Goal: Transaction & Acquisition: Purchase product/service

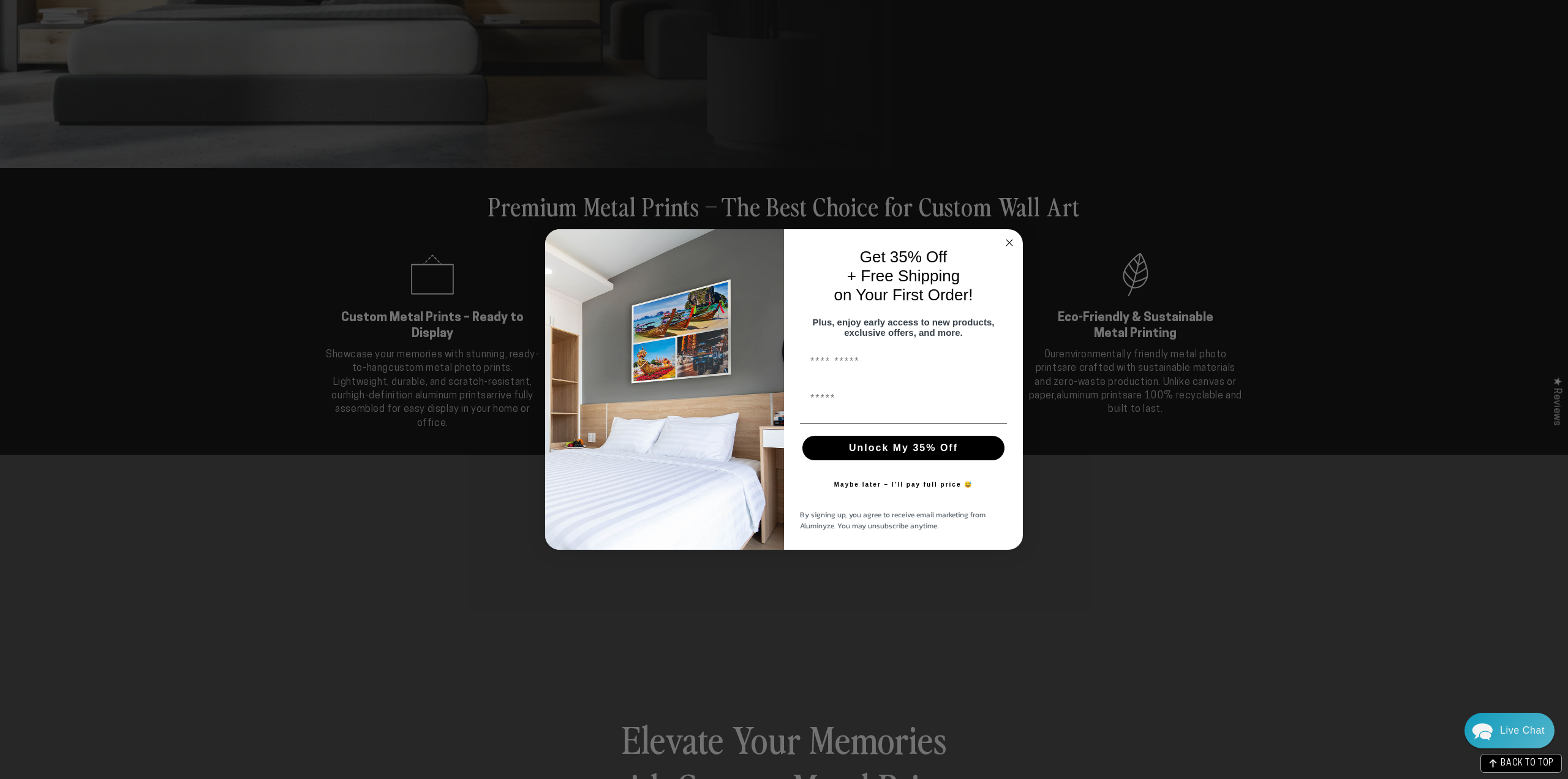
click at [1012, 236] on icon "Close dialog" at bounding box center [1010, 243] width 14 height 14
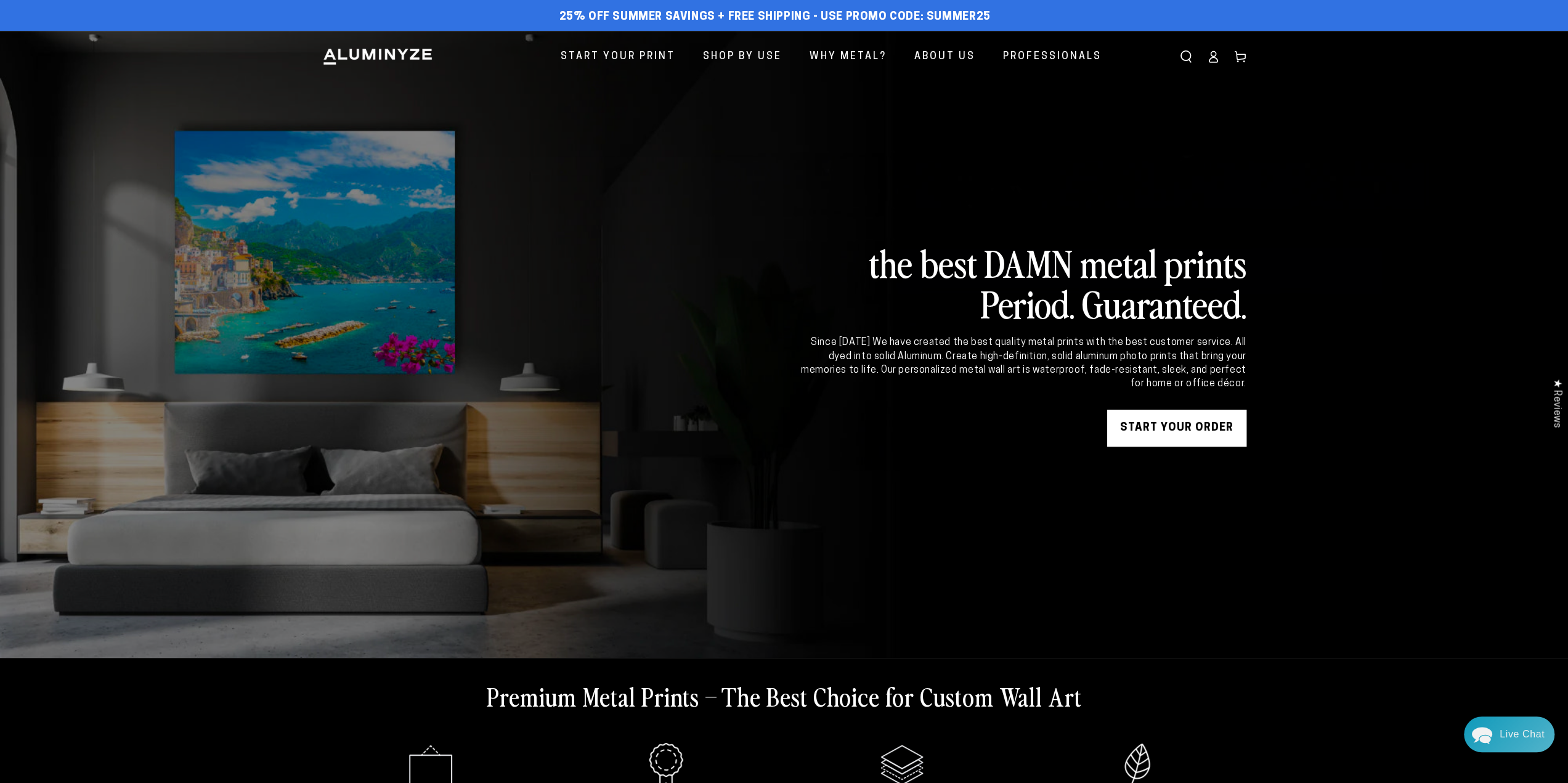
click at [341, 262] on link at bounding box center [784, 344] width 1568 height 627
click at [540, 314] on link at bounding box center [784, 344] width 1568 height 627
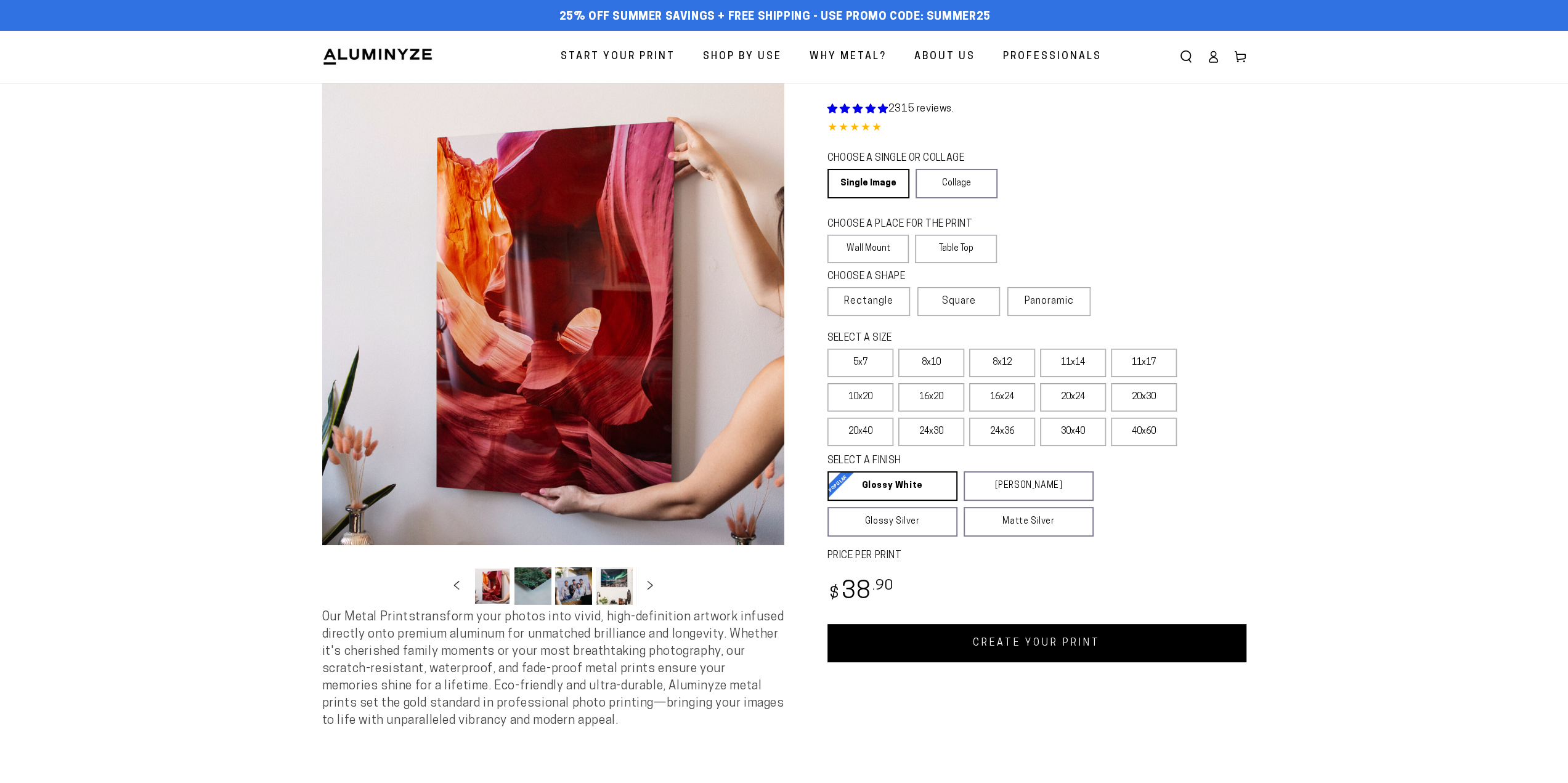
select select "**********"
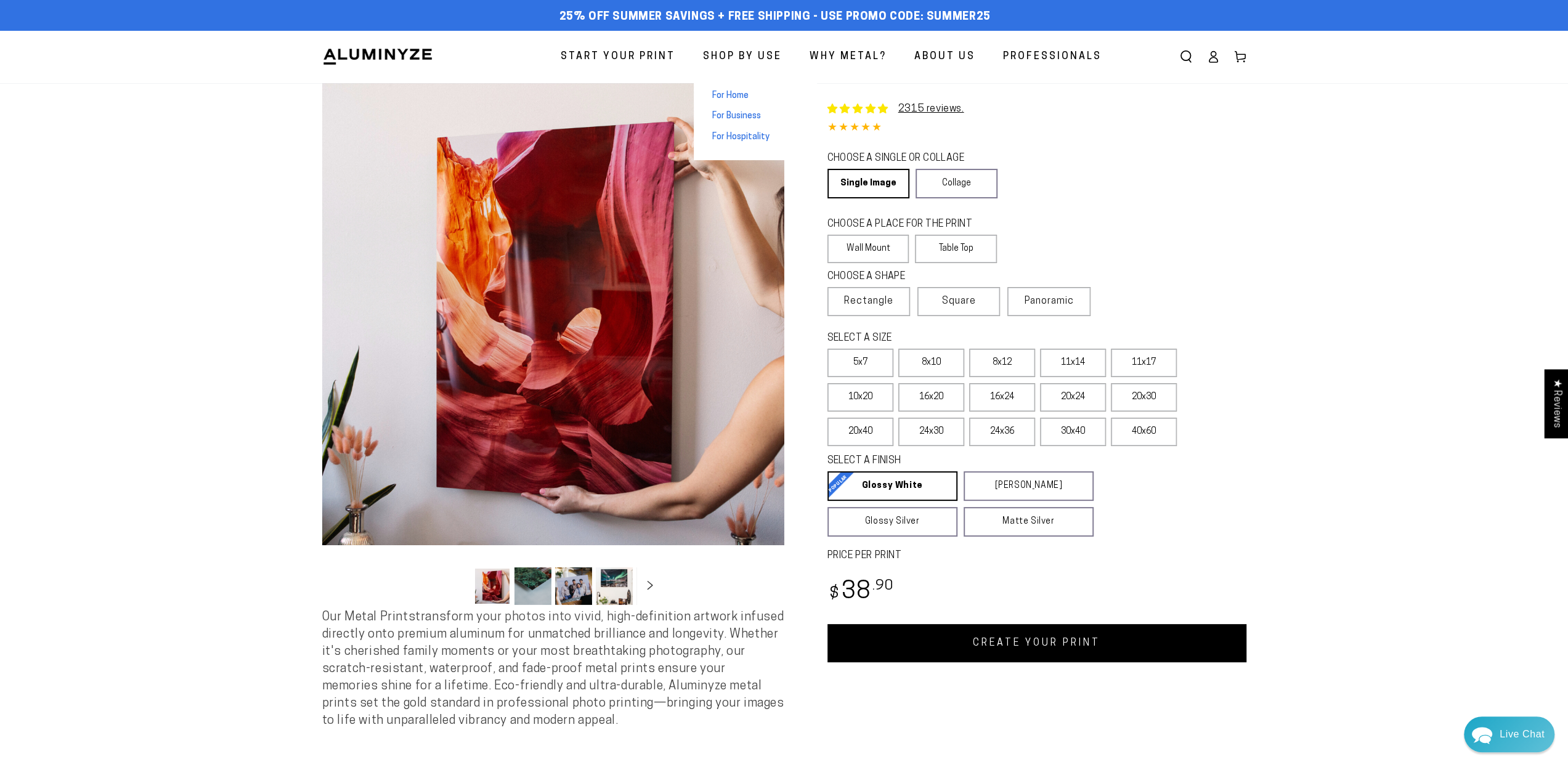
click at [728, 99] on span "For Home" at bounding box center [731, 96] width 36 height 13
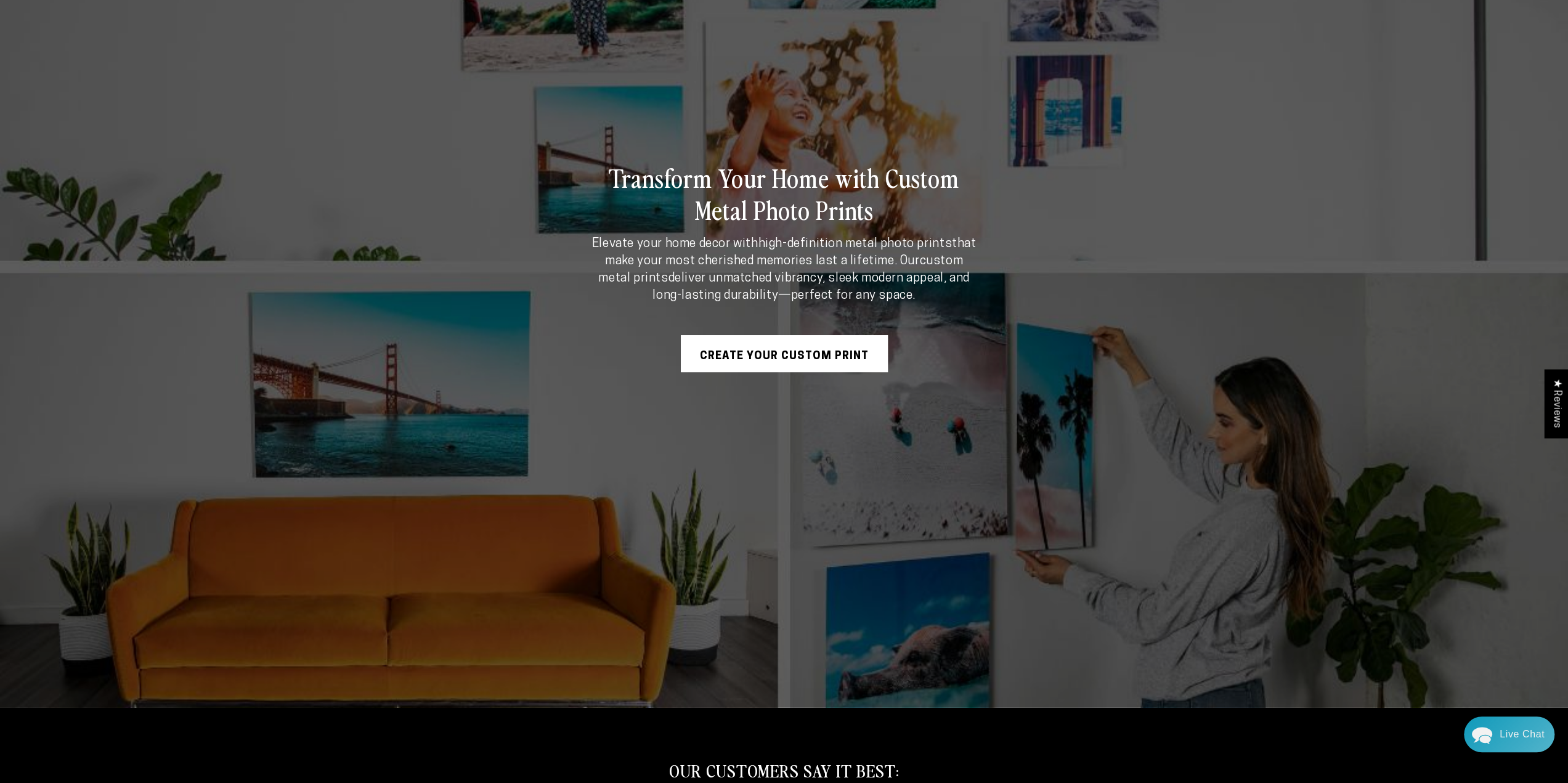
scroll to position [328, 0]
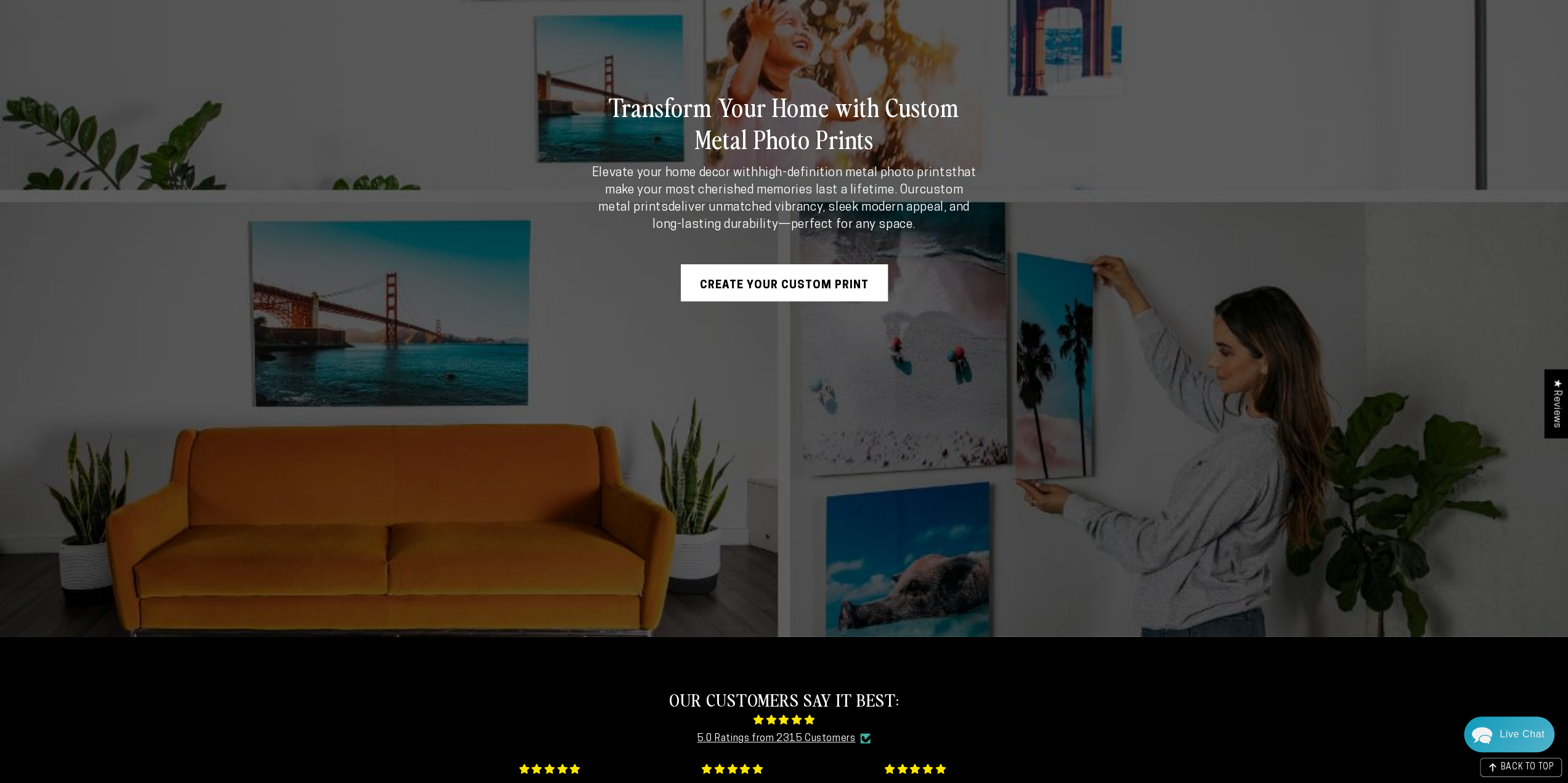
click at [757, 276] on link "Create Your Custom Print" at bounding box center [784, 282] width 207 height 37
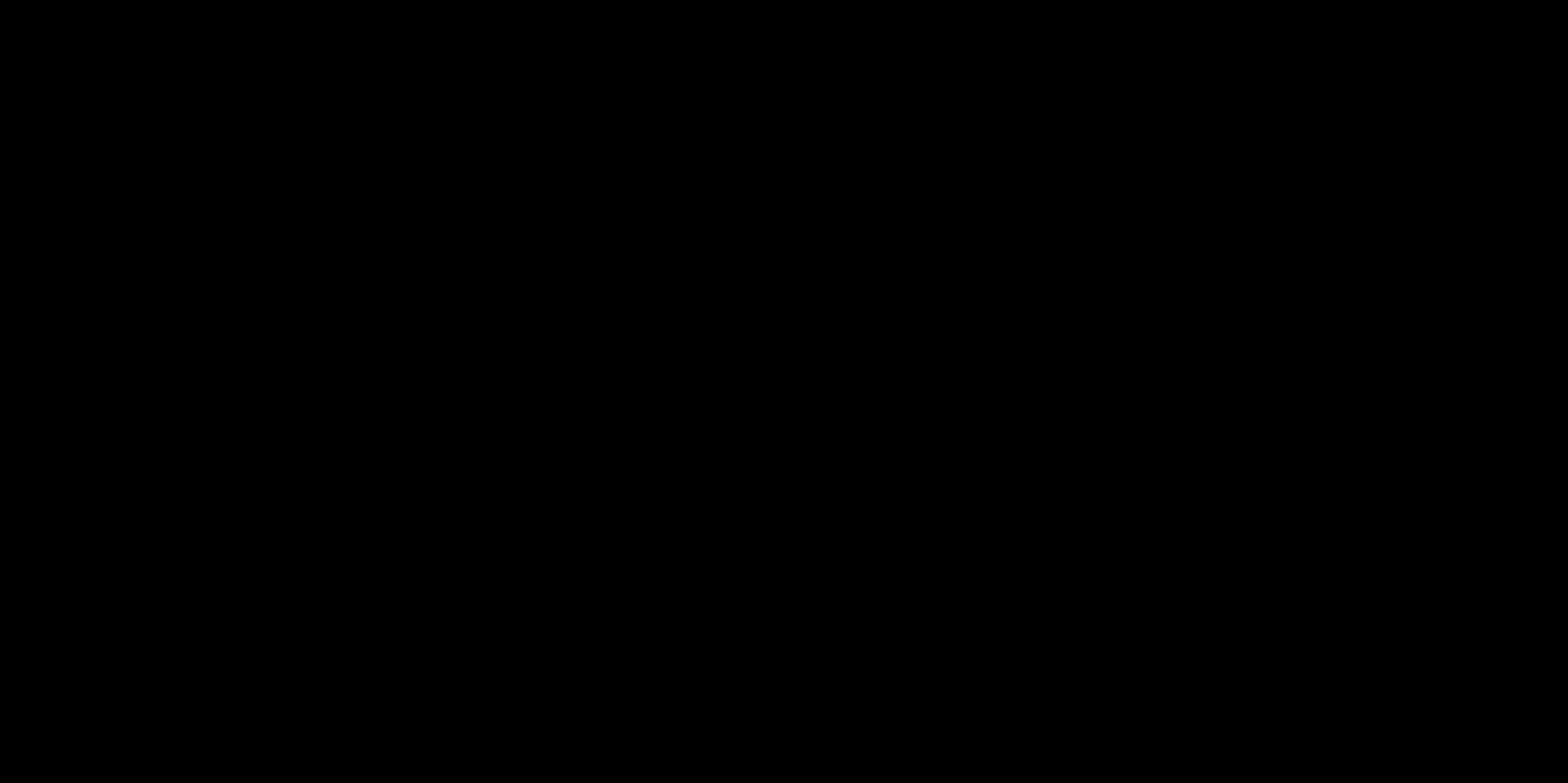
select select "**********"
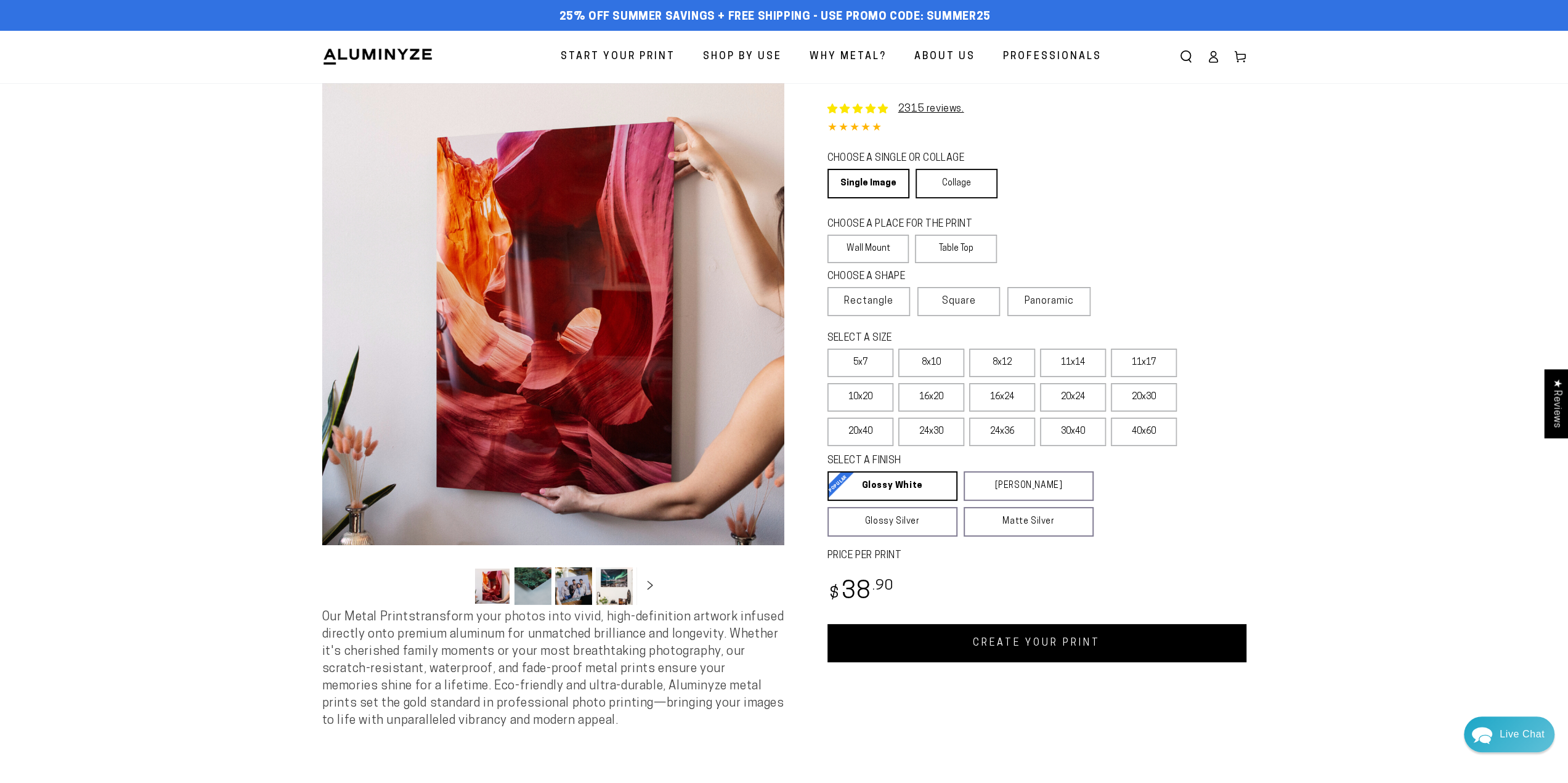
click at [931, 194] on link "Collage" at bounding box center [956, 184] width 82 height 30
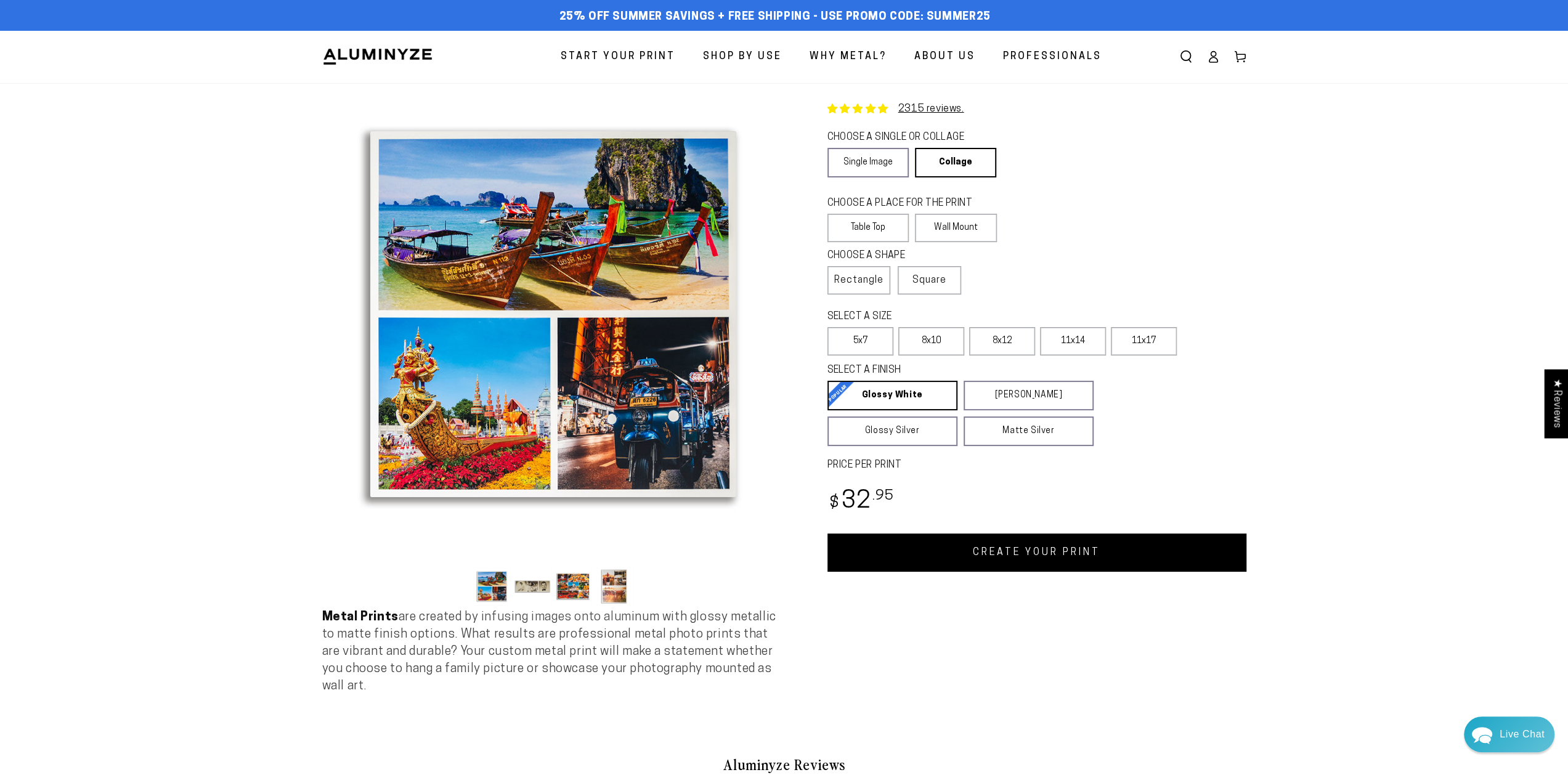
click at [623, 59] on span "Start Your Print" at bounding box center [618, 57] width 115 height 18
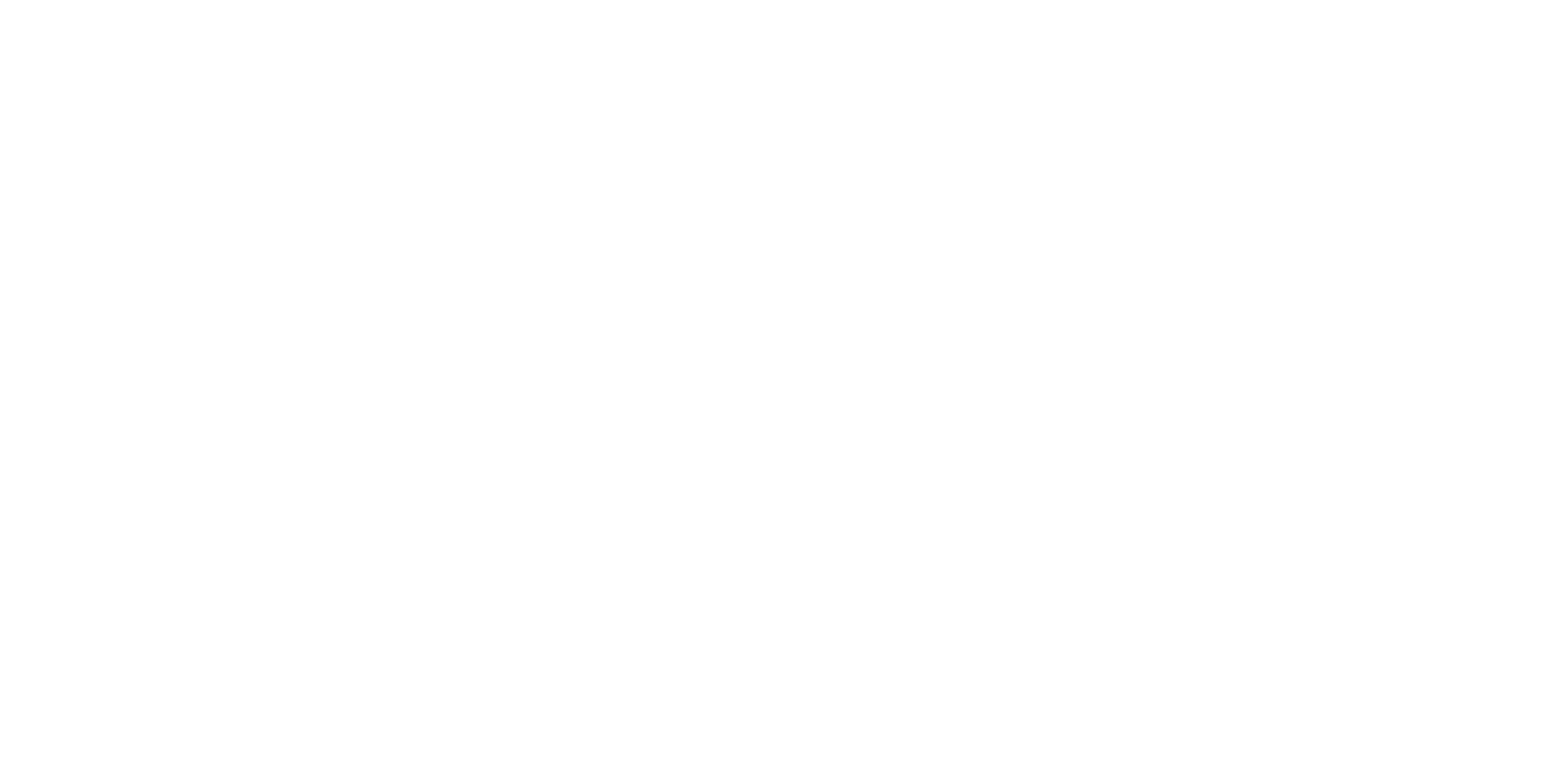
select select "**********"
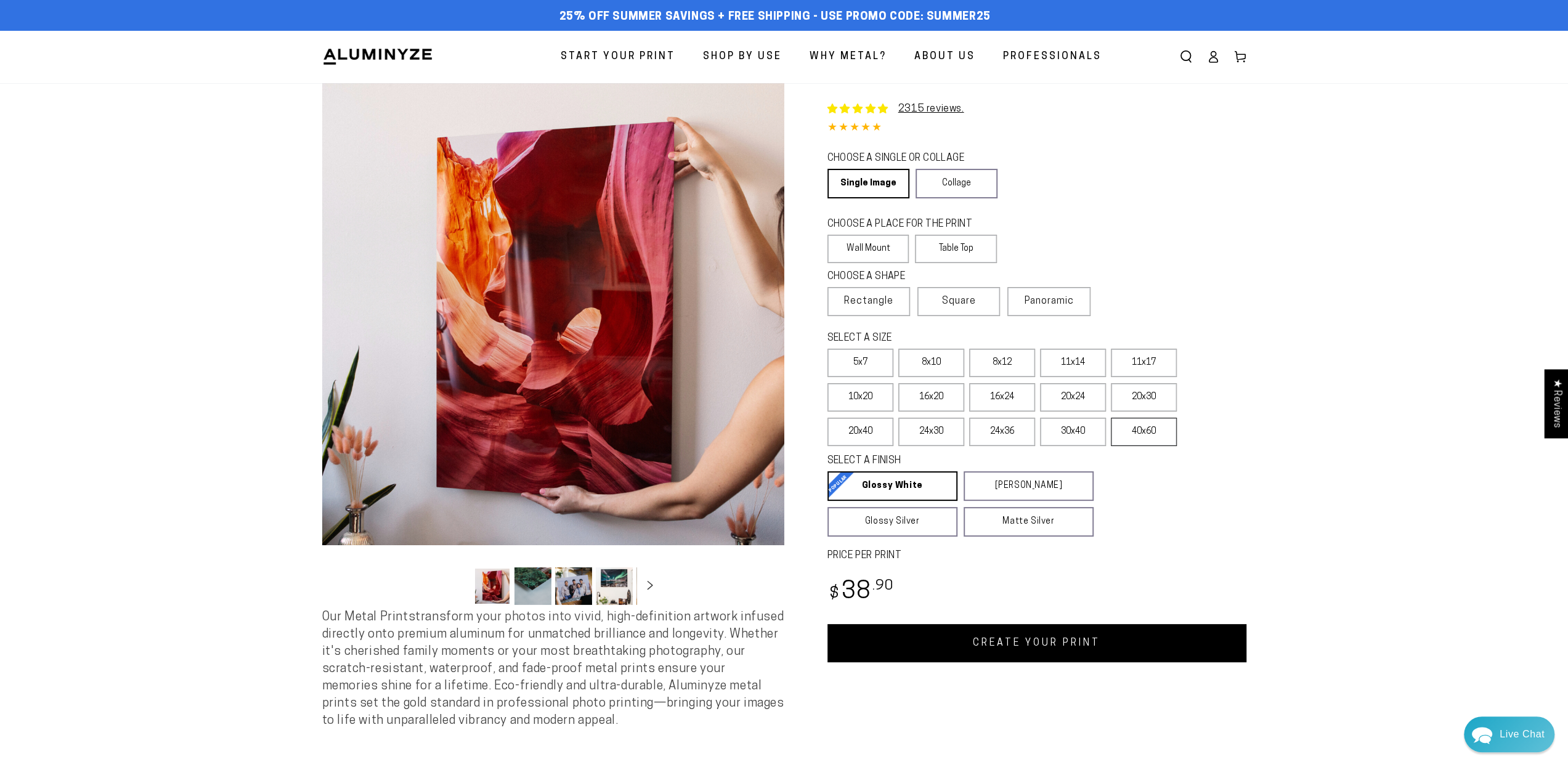
click at [1134, 432] on label "40x60" at bounding box center [1143, 431] width 66 height 28
click at [1091, 431] on label "30x40" at bounding box center [1072, 431] width 66 height 28
click at [990, 395] on label "16x24" at bounding box center [1002, 397] width 66 height 28
click at [935, 361] on label "8x10" at bounding box center [930, 363] width 66 height 28
click at [541, 586] on button "Load image 2 in gallery view" at bounding box center [533, 586] width 37 height 38
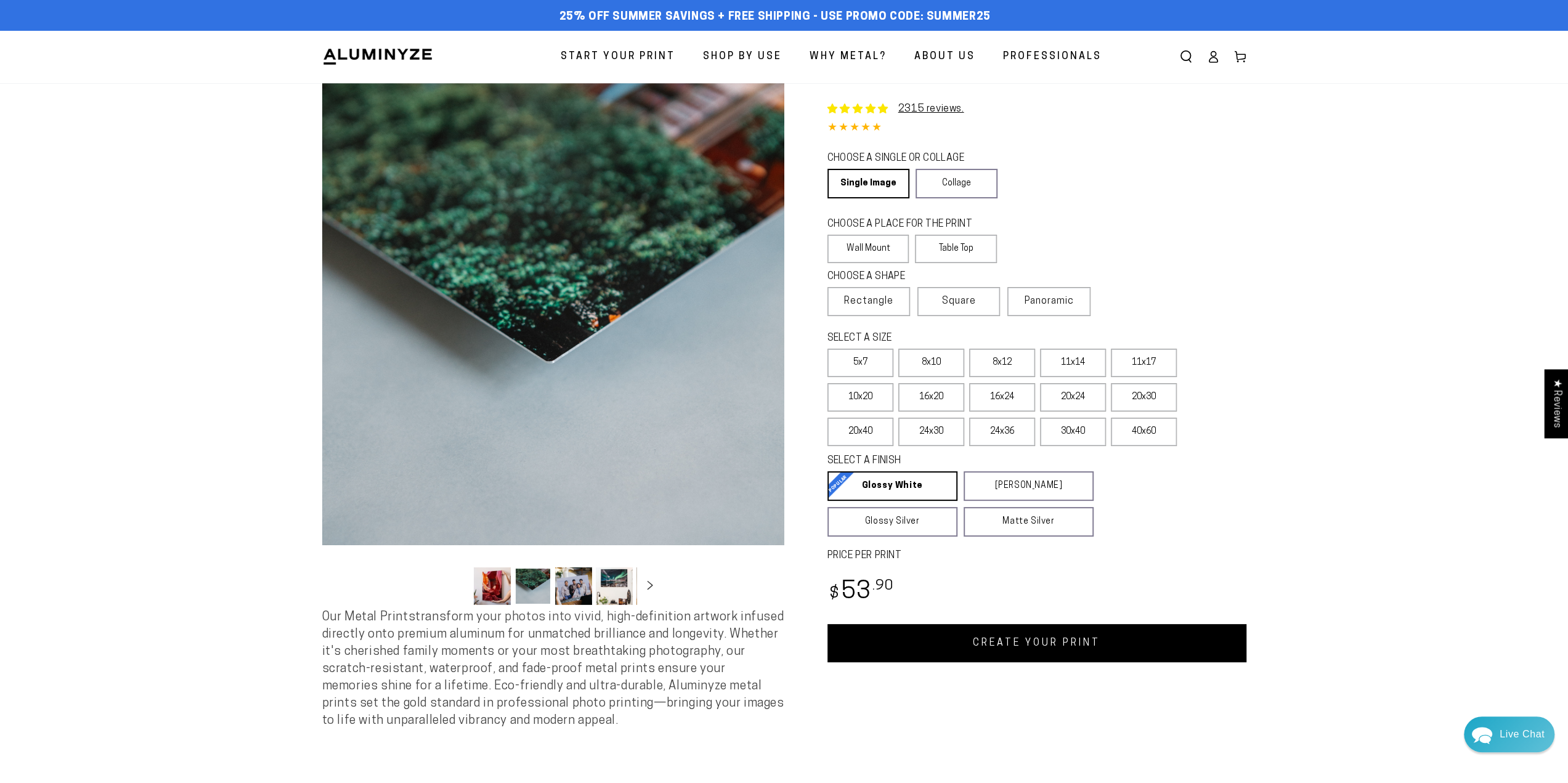
click at [533, 588] on button "Load image 2 in gallery view" at bounding box center [533, 586] width 37 height 38
click at [576, 586] on button "Load image 3 in gallery view" at bounding box center [573, 586] width 37 height 38
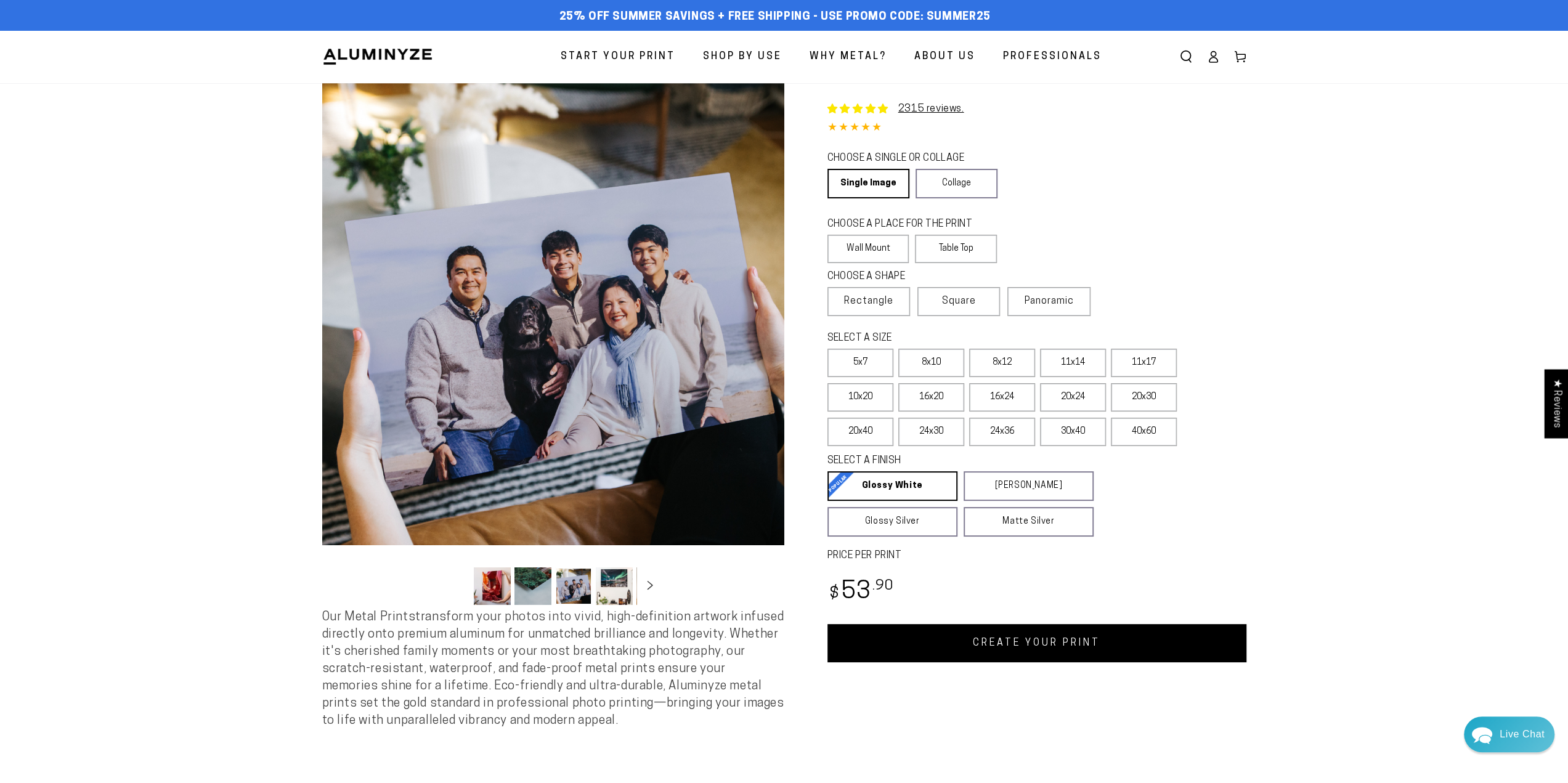
click at [607, 582] on button "Load image 4 in gallery view" at bounding box center [614, 586] width 37 height 38
